Goal: Answer question/provide support: Share knowledge or assist other users

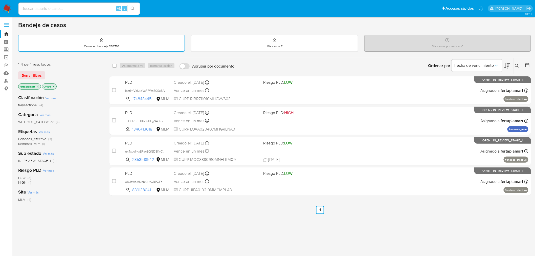
click at [103, 44] on p "Casos en bandeja : 253763" at bounding box center [101, 46] width 35 height 4
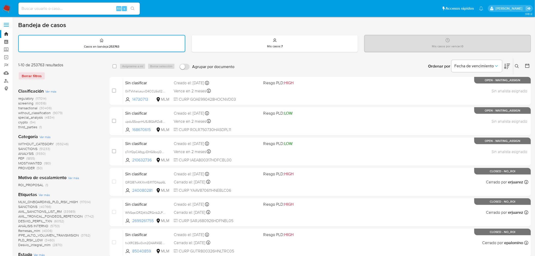
click at [516, 64] on icon at bounding box center [517, 66] width 4 height 4
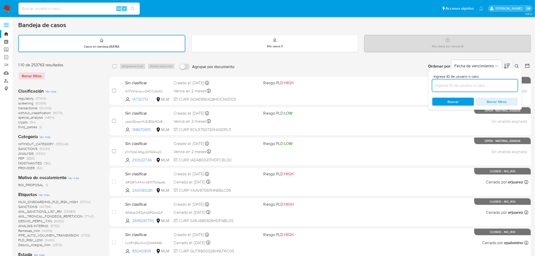
click at [487, 85] on input at bounding box center [474, 85] width 85 height 7
paste input "262536836"
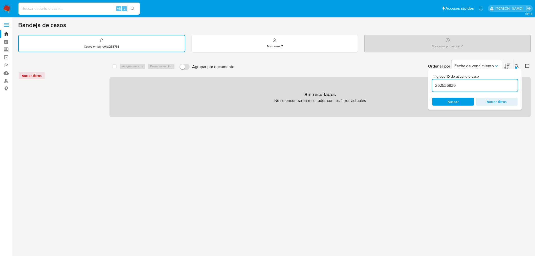
click at [487, 85] on input "262536836" at bounding box center [474, 85] width 85 height 7
type input "262536836"
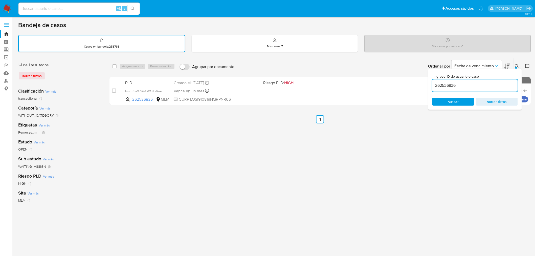
click at [356, 114] on div "select-all-cases-checkbox Asignarme a mí Borrar selección Agrupar por documento…" at bounding box center [319, 169] width 421 height 222
click at [514, 64] on button at bounding box center [517, 66] width 8 height 6
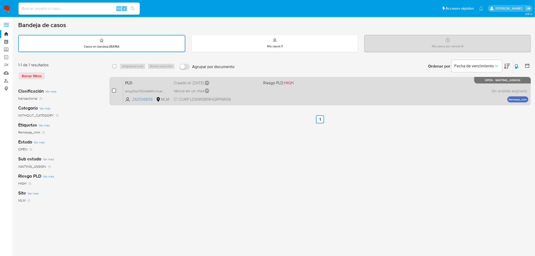
click at [115, 89] on input "checkbox" at bounding box center [114, 90] width 4 height 4
checkbox input "true"
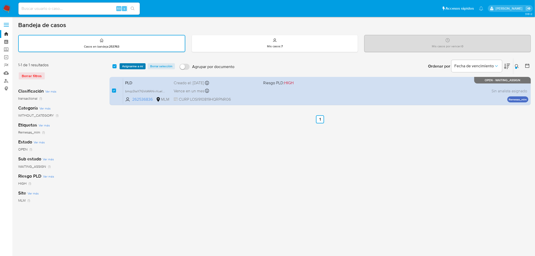
click at [137, 64] on span "Asignarme a mí" at bounding box center [132, 66] width 21 height 5
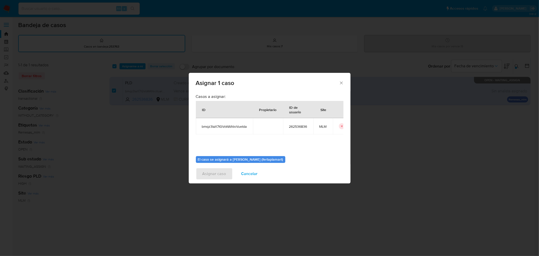
click at [342, 80] on icon "Cerrar ventana" at bounding box center [341, 82] width 5 height 5
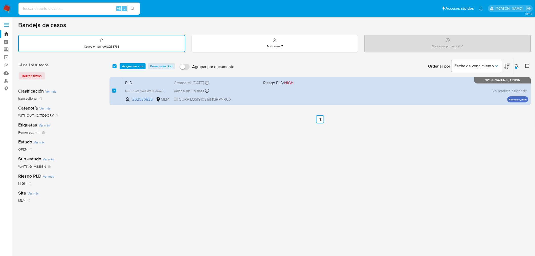
click at [140, 66] on span "Asignarme a mí" at bounding box center [132, 66] width 21 height 5
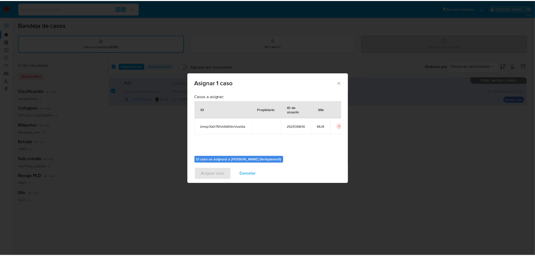
scroll to position [26, 0]
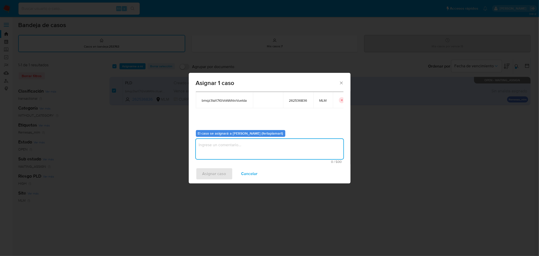
click at [239, 153] on textarea "assign-modal" at bounding box center [270, 149] width 148 height 20
type textarea "FDTM"
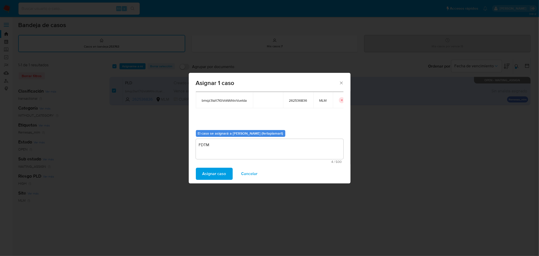
click at [219, 171] on span "Asignar caso" at bounding box center [214, 173] width 24 height 11
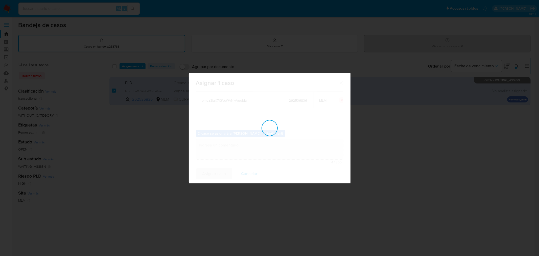
checkbox input "false"
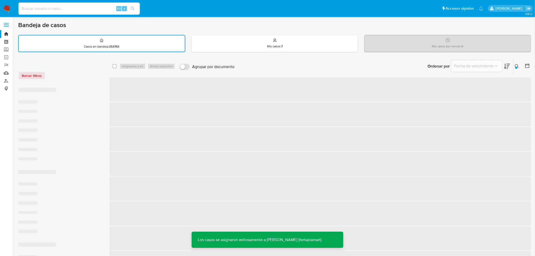
click at [100, 7] on input at bounding box center [78, 8] width 121 height 7
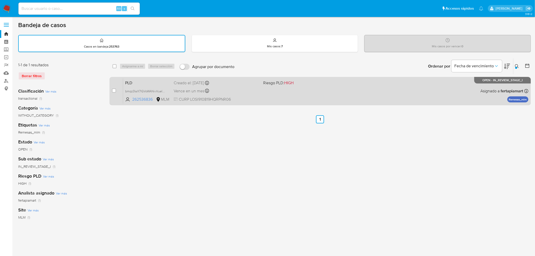
click at [248, 84] on div "Creado el: 12/09/2025 Creado el: 12/09/2025 02:09:34" at bounding box center [217, 83] width 86 height 6
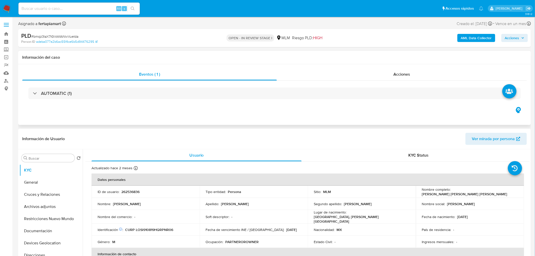
select select "10"
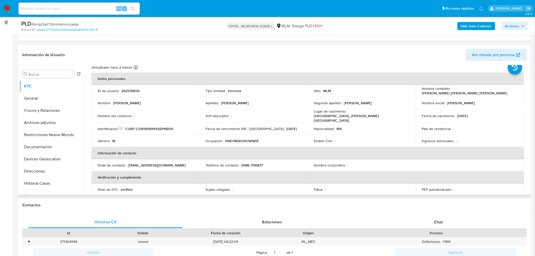
scroll to position [16, 0]
drag, startPoint x: 498, startPoint y: 91, endPoint x: 449, endPoint y: 90, distance: 48.5
click at [449, 90] on div "Nombre completo : [PERSON_NAME] [PERSON_NAME] [PERSON_NAME]" at bounding box center [470, 90] width 96 height 9
click at [154, 127] on p "CURP LOSI910819HQRPNR06" at bounding box center [149, 129] width 48 height 5
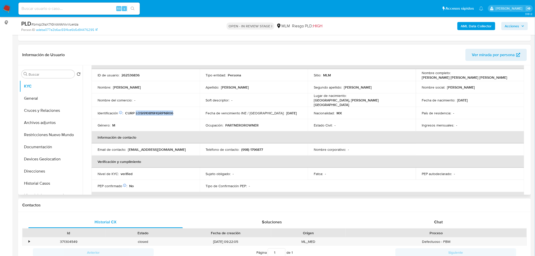
scroll to position [33, 0]
drag, startPoint x: 163, startPoint y: 147, endPoint x: 127, endPoint y: 149, distance: 35.2
click at [127, 149] on div "Email de contacto : [EMAIL_ADDRESS][DOMAIN_NAME]" at bounding box center [146, 149] width 96 height 5
drag, startPoint x: 140, startPoint y: 150, endPoint x: 131, endPoint y: 147, distance: 9.2
click at [131, 147] on p "[EMAIL_ADDRESS][DOMAIN_NAME]" at bounding box center [157, 149] width 58 height 5
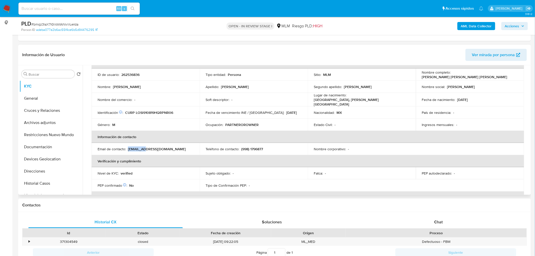
click at [131, 147] on p "[EMAIL_ADDRESS][DOMAIN_NAME]" at bounding box center [157, 149] width 58 height 5
drag, startPoint x: 262, startPoint y: 147, endPoint x: 240, endPoint y: 147, distance: 21.7
click at [241, 147] on p "(998) 1796877" at bounding box center [252, 149] width 22 height 5
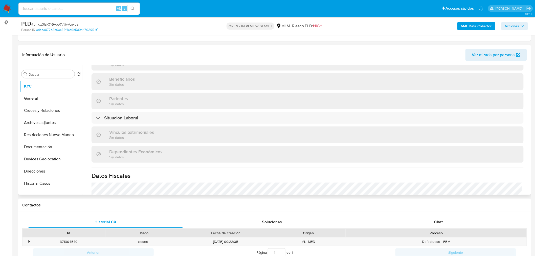
scroll to position [223, 0]
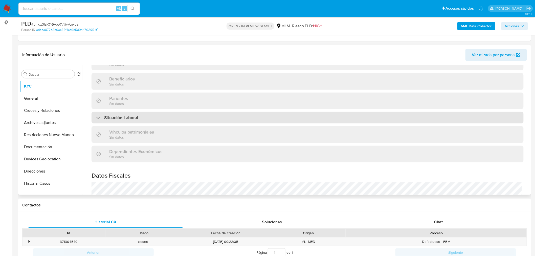
click at [180, 120] on div "Situación Laboral" at bounding box center [307, 118] width 432 height 12
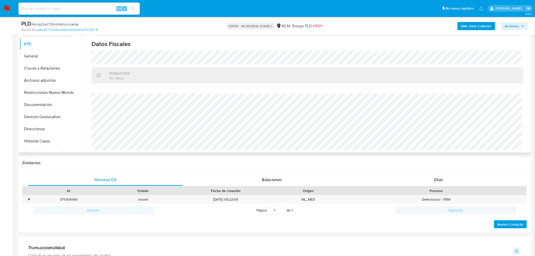
scroll to position [109, 0]
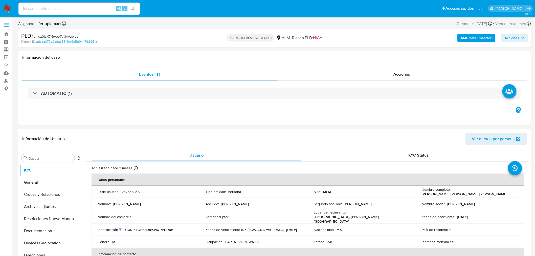
select select "10"
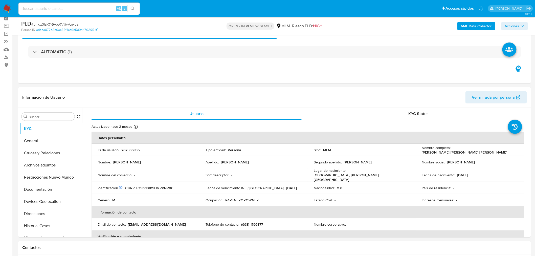
scroll to position [25, 0]
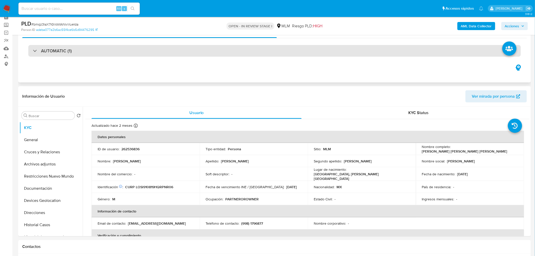
click at [68, 50] on h3 "AUTOMATIC (1)" at bounding box center [56, 51] width 31 height 6
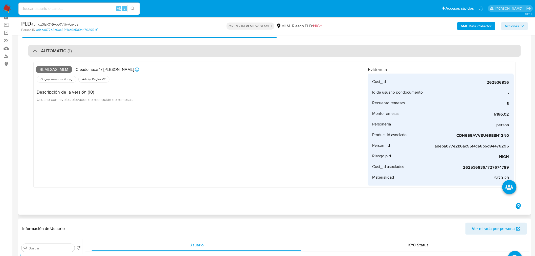
click at [68, 50] on h3 "AUTOMATIC (1)" at bounding box center [56, 51] width 31 height 6
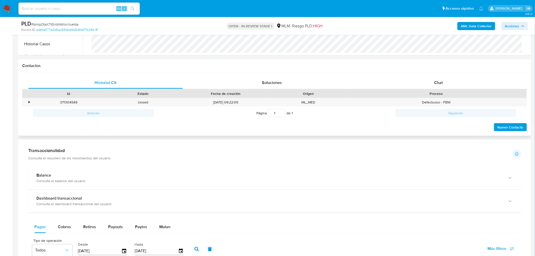
scroll to position [205, 0]
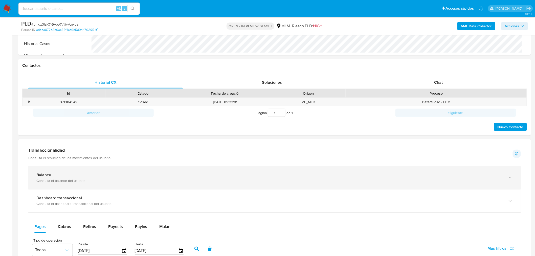
click at [207, 175] on div "Balance" at bounding box center [269, 174] width 466 height 5
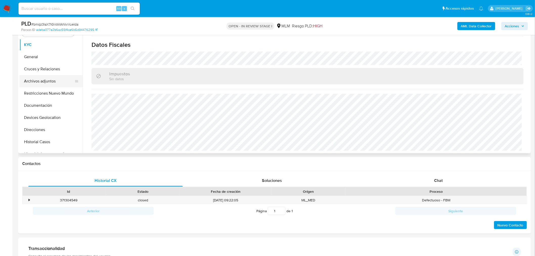
scroll to position [107, 0]
click at [36, 56] on button "General" at bounding box center [48, 57] width 59 height 12
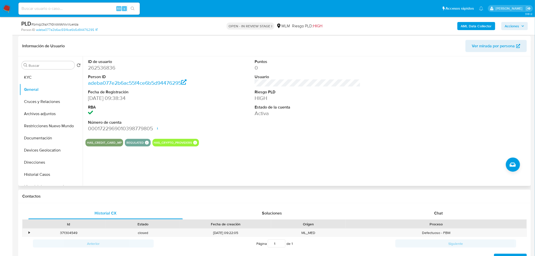
scroll to position [75, 0]
click at [113, 176] on div "ID de usuario 262536836 Person ID adeba077e2b6ac55f4ce6b5d94476295 Fecha de Reg…" at bounding box center [306, 121] width 447 height 129
click at [40, 101] on button "Cruces y Relaciones" at bounding box center [48, 102] width 59 height 12
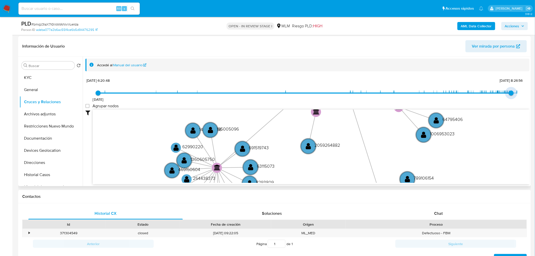
type input "1756249969000"
drag, startPoint x: 517, startPoint y: 93, endPoint x: 508, endPoint y: 95, distance: 8.8
click at [508, 95] on span "26/8/2025, 17:12:49" at bounding box center [509, 92] width 5 height 5
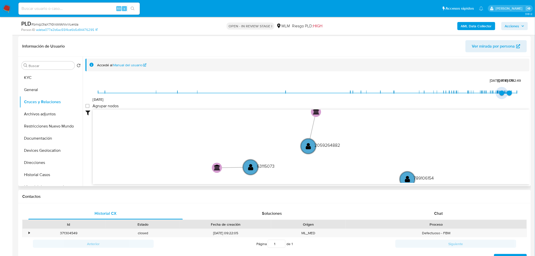
type input "1754320284000"
drag, startPoint x: 95, startPoint y: 93, endPoint x: 501, endPoint y: 109, distance: 406.8
click at [501, 109] on div "20/8/2021 4/8/2025, 9:11:24 26/8/2025, 17:12:49 Agrupar nodos Filtros Confianza…" at bounding box center [307, 140] width 444 height 126
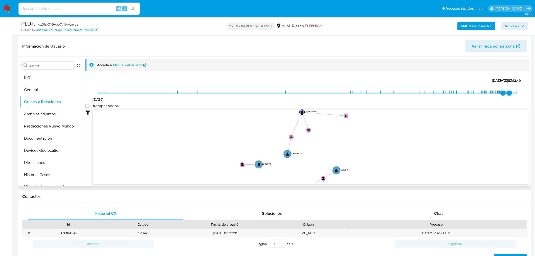
drag, startPoint x: 383, startPoint y: 141, endPoint x: 325, endPoint y: 151, distance: 59.8
click at [325, 151] on icon "user-262536836  262536836 device-6491da0108813b0017b0daca  device-642228cf088…" at bounding box center [311, 145] width 437 height 73
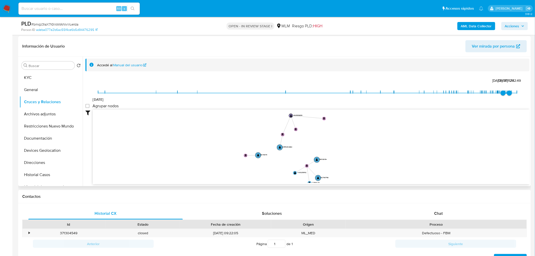
drag, startPoint x: 325, startPoint y: 151, endPoint x: 308, endPoint y: 145, distance: 17.8
click at [308, 145] on icon "user-262536836  262536836 device-6491da0108813b0017b0daca  device-642228cf088…" at bounding box center [311, 145] width 437 height 73
drag, startPoint x: 308, startPoint y: 145, endPoint x: 301, endPoint y: 140, distance: 8.5
click at [301, 140] on icon "user-262536836  262536836 device-6491da0108813b0017b0daca  device-642228cf088…" at bounding box center [311, 145] width 437 height 73
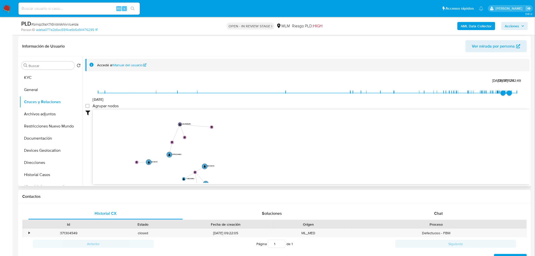
click at [134, 126] on icon "user-262536836  262536836 device-6491da0108813b0017b0daca  device-642228cf088…" at bounding box center [311, 145] width 437 height 73
drag, startPoint x: 134, startPoint y: 126, endPoint x: 332, endPoint y: 143, distance: 198.2
click at [332, 143] on icon "user-262536836  262536836 device-6491da0108813b0017b0daca  device-642228cf088…" at bounding box center [311, 145] width 437 height 73
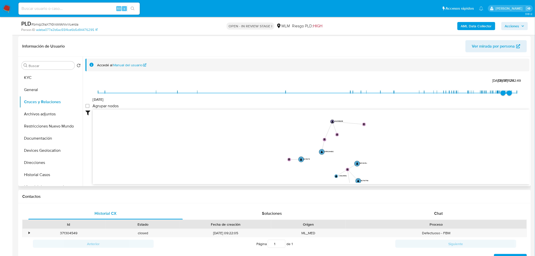
drag, startPoint x: 327, startPoint y: 134, endPoint x: 276, endPoint y: 106, distance: 58.6
click at [276, 106] on div "20/8/2021 4/8/2025, 9:11:24 26/8/2025, 17:12:49 Agrupar nodos Filtros Confianza…" at bounding box center [307, 140] width 444 height 126
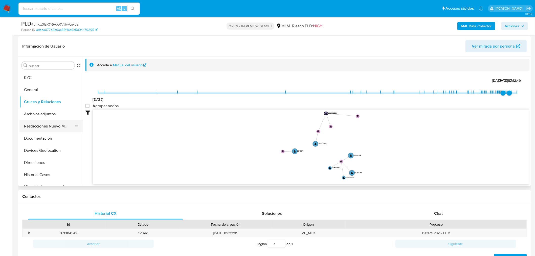
click at [38, 120] on button "Restricciones Nuevo Mundo" at bounding box center [48, 126] width 59 height 12
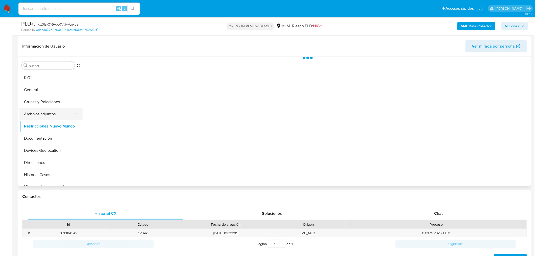
click at [42, 112] on button "Archivos adjuntos" at bounding box center [48, 114] width 59 height 12
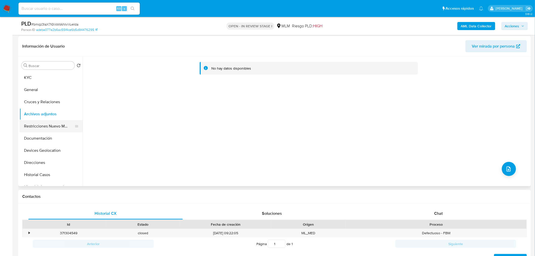
click at [49, 123] on button "Restricciones Nuevo Mundo" at bounding box center [48, 126] width 59 height 12
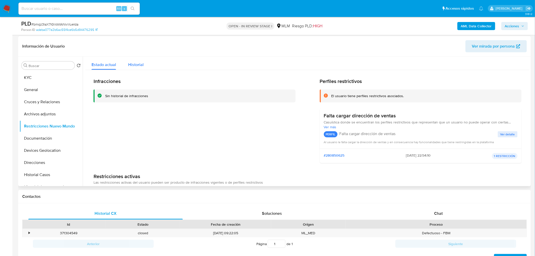
click at [135, 67] on span "Historial" at bounding box center [135, 65] width 15 height 6
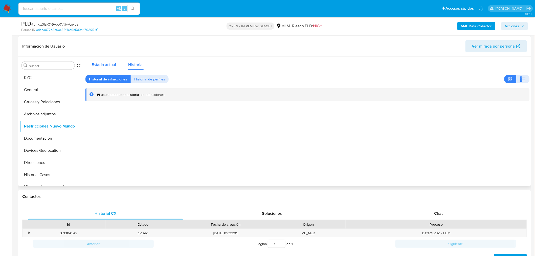
click at [101, 62] on span "Estado actual" at bounding box center [103, 65] width 25 height 6
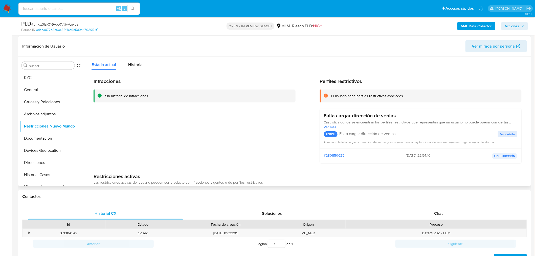
scroll to position [35, 0]
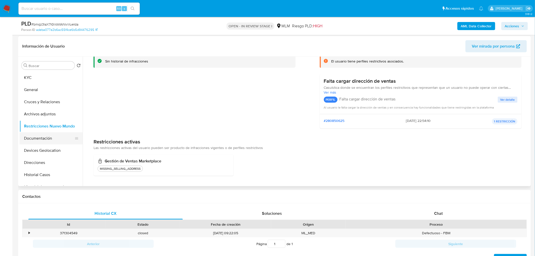
click at [56, 139] on button "Documentación" at bounding box center [48, 138] width 59 height 12
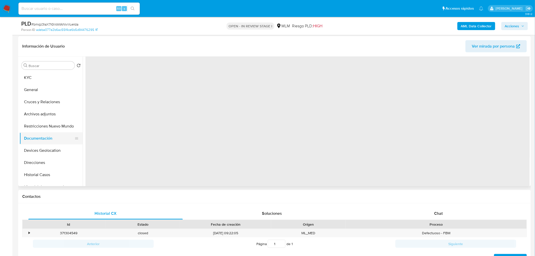
scroll to position [0, 0]
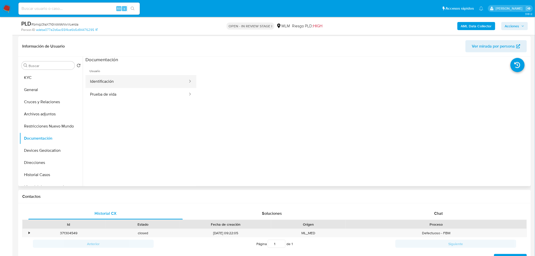
click at [147, 86] on button "Identificación" at bounding box center [136, 81] width 103 height 13
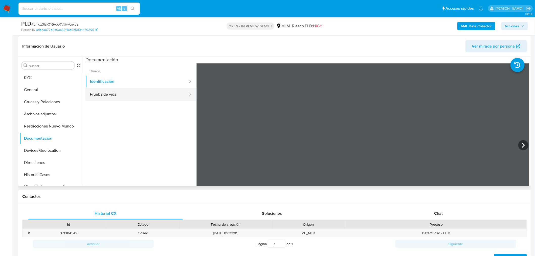
click at [147, 89] on button "Prueba de vida" at bounding box center [136, 94] width 103 height 13
click at [142, 82] on button "Identificación" at bounding box center [136, 81] width 103 height 13
click at [49, 147] on button "Devices Geolocation" at bounding box center [48, 150] width 59 height 12
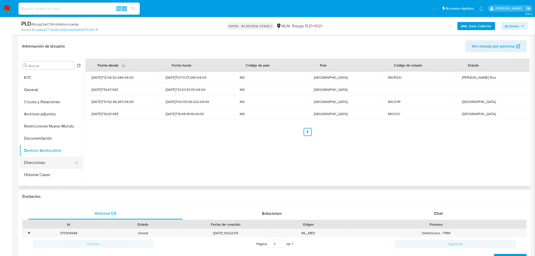
click at [38, 159] on button "Direcciones" at bounding box center [48, 162] width 59 height 12
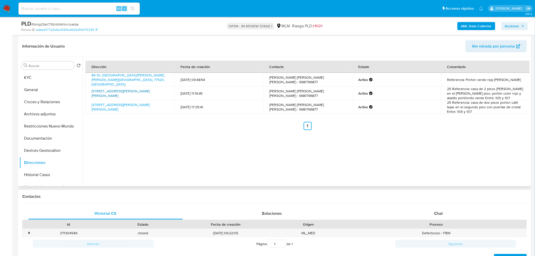
click at [123, 94] on link "Calle 84 67, Cancún/benito Juárez, Quintana Roo, 77517, Mexico 67" at bounding box center [120, 93] width 58 height 10
click at [105, 103] on link "Calle 84 67, Cancún/benito Juárez, Quintana Roo, 77517, Mexico 67" at bounding box center [120, 107] width 58 height 10
click at [53, 173] on button "Historial Casos" at bounding box center [48, 175] width 59 height 12
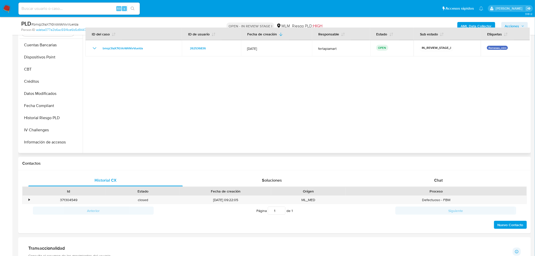
scroll to position [121, 0]
click at [44, 58] on button "Dispositivos Point" at bounding box center [48, 57] width 59 height 12
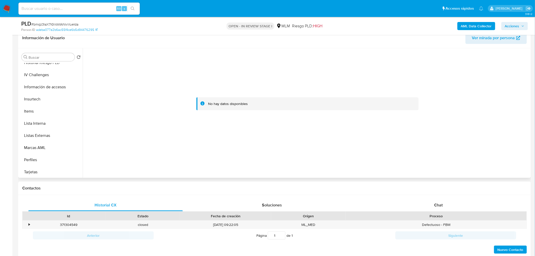
scroll to position [201, 0]
click at [39, 111] on button "Items" at bounding box center [48, 111] width 59 height 12
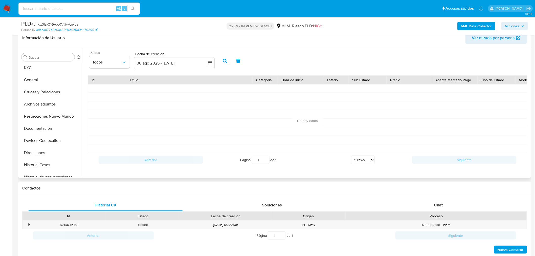
scroll to position [0, 0]
click at [35, 68] on button "KYC" at bounding box center [48, 69] width 59 height 12
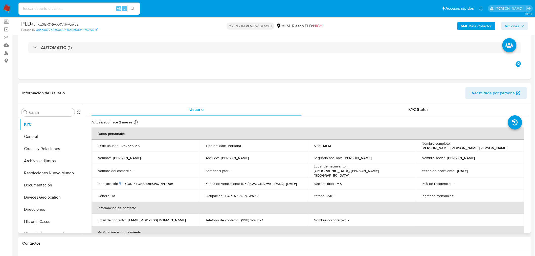
scroll to position [27, 0]
